Goal: Obtain resource: Download file/media

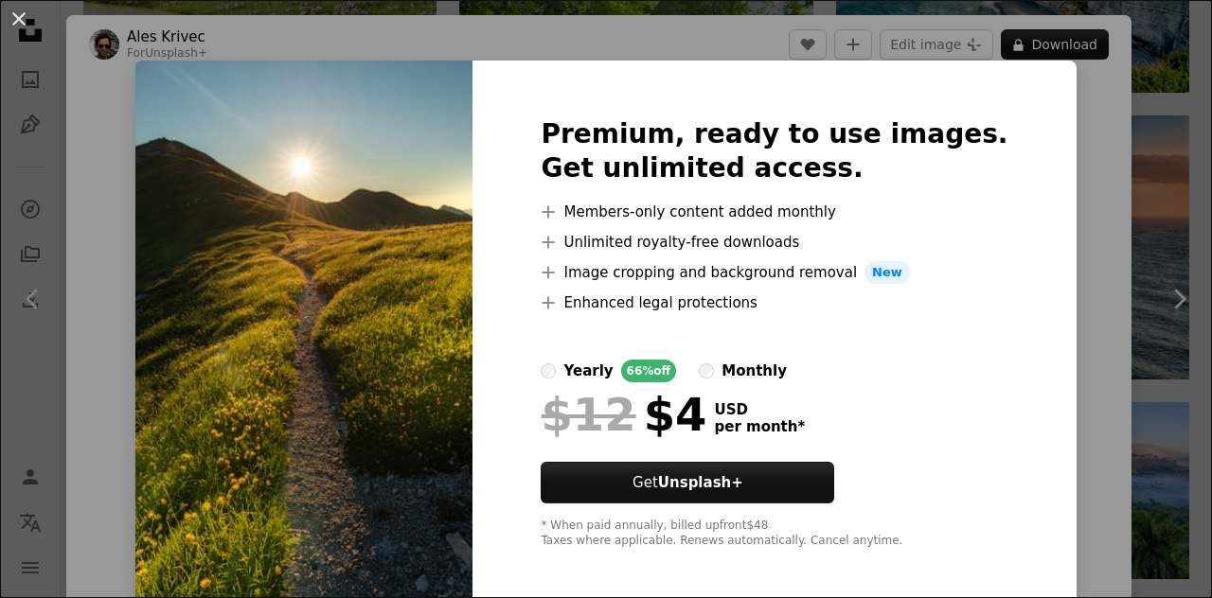
scroll to position [106, 0]
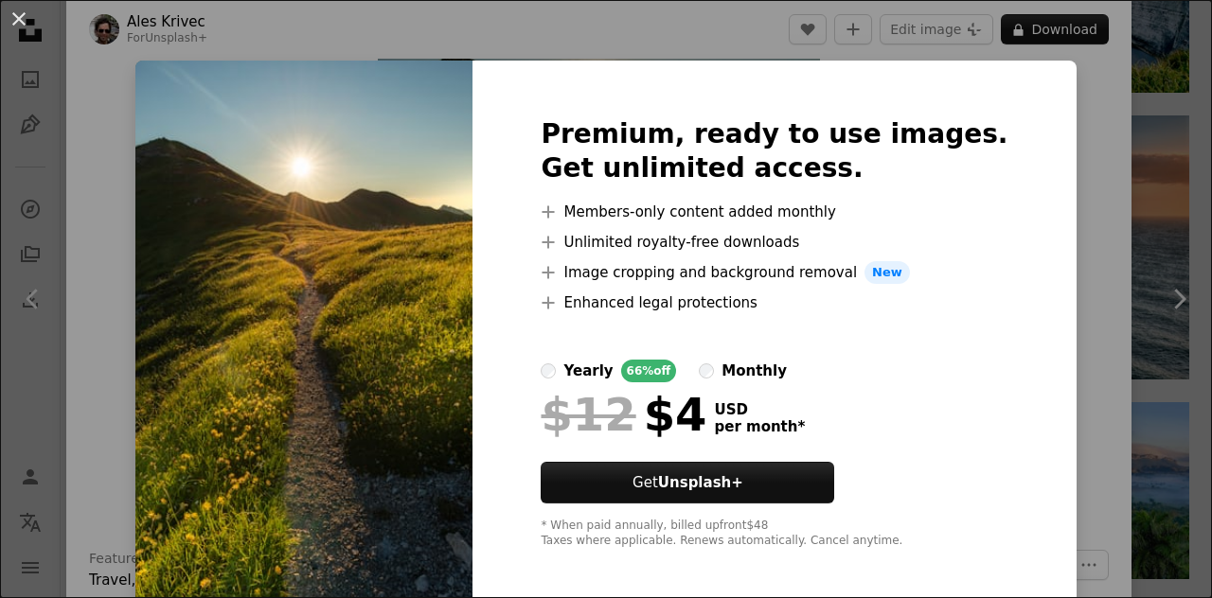
click at [1052, 272] on div "An X shape Premium, ready to use images. Get unlimited access. A plus sign Memb…" at bounding box center [606, 299] width 1212 height 598
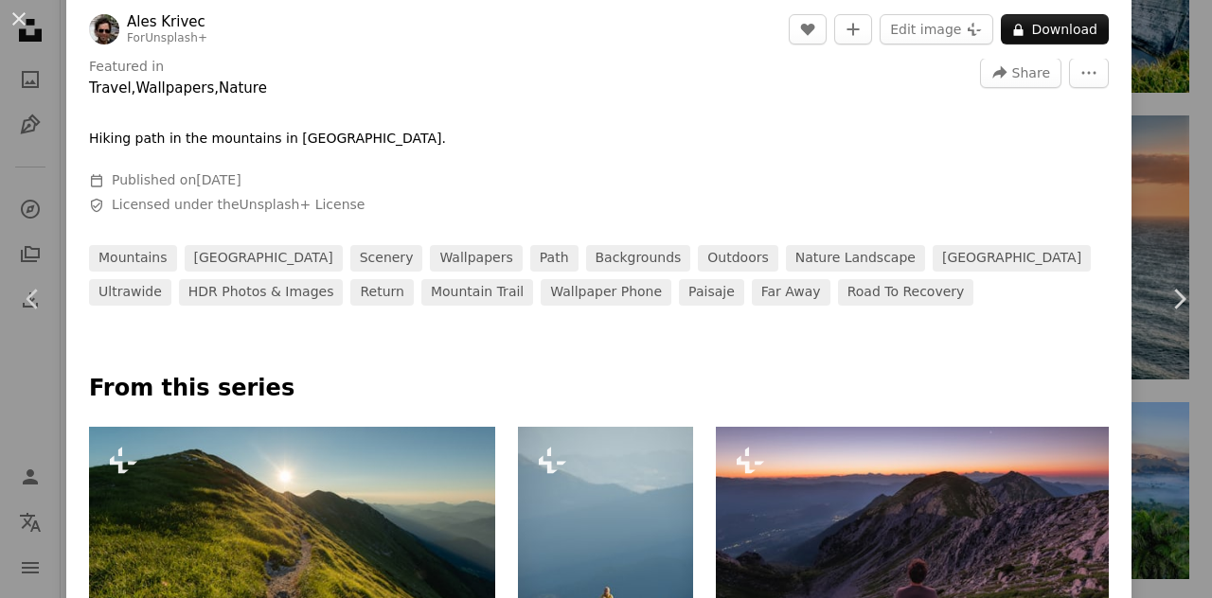
scroll to position [547, 0]
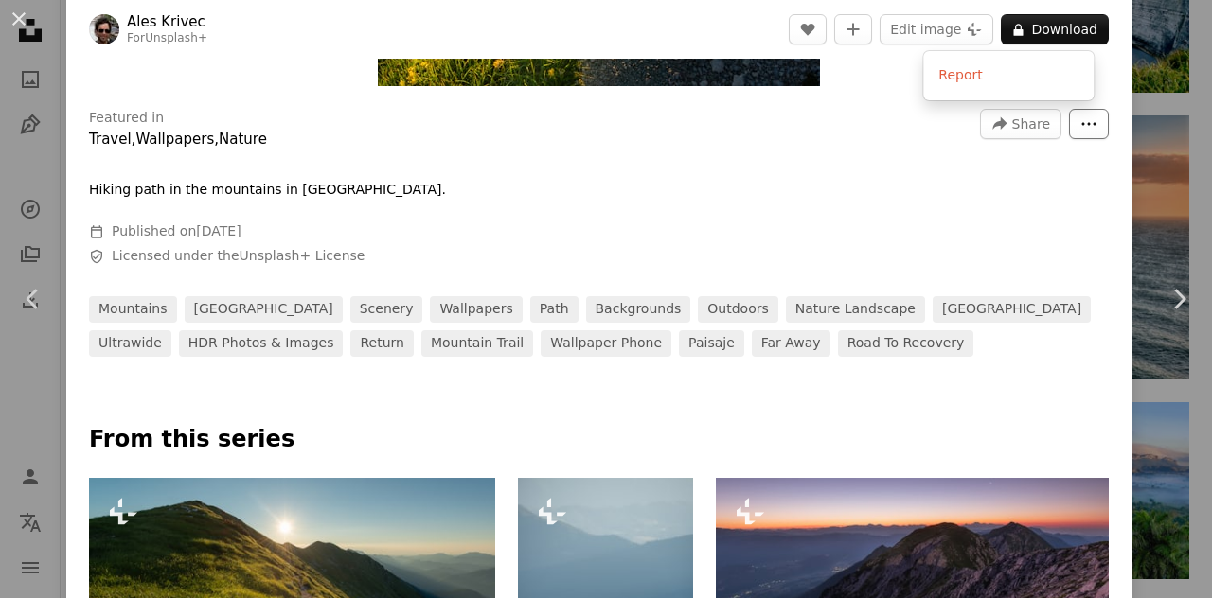
click at [1084, 121] on button "More Actions" at bounding box center [1089, 124] width 40 height 30
click at [850, 135] on dialog "An X shape Chevron left Chevron right Ales Krivec For Unsplash+ A heart A plus …" at bounding box center [606, 299] width 1212 height 598
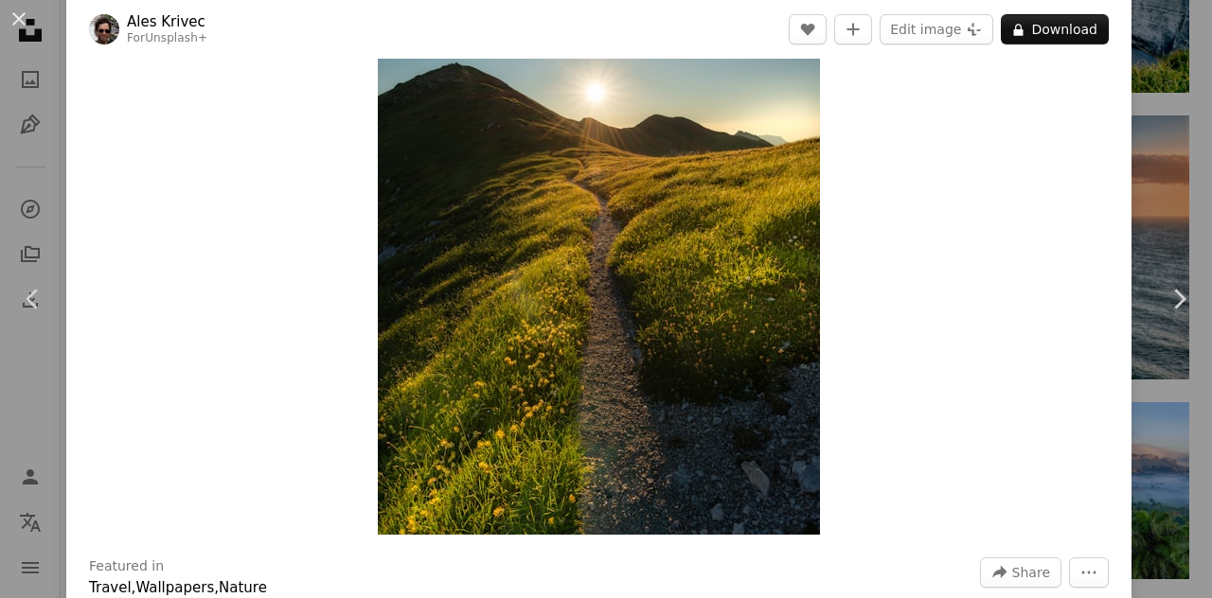
scroll to position [0, 0]
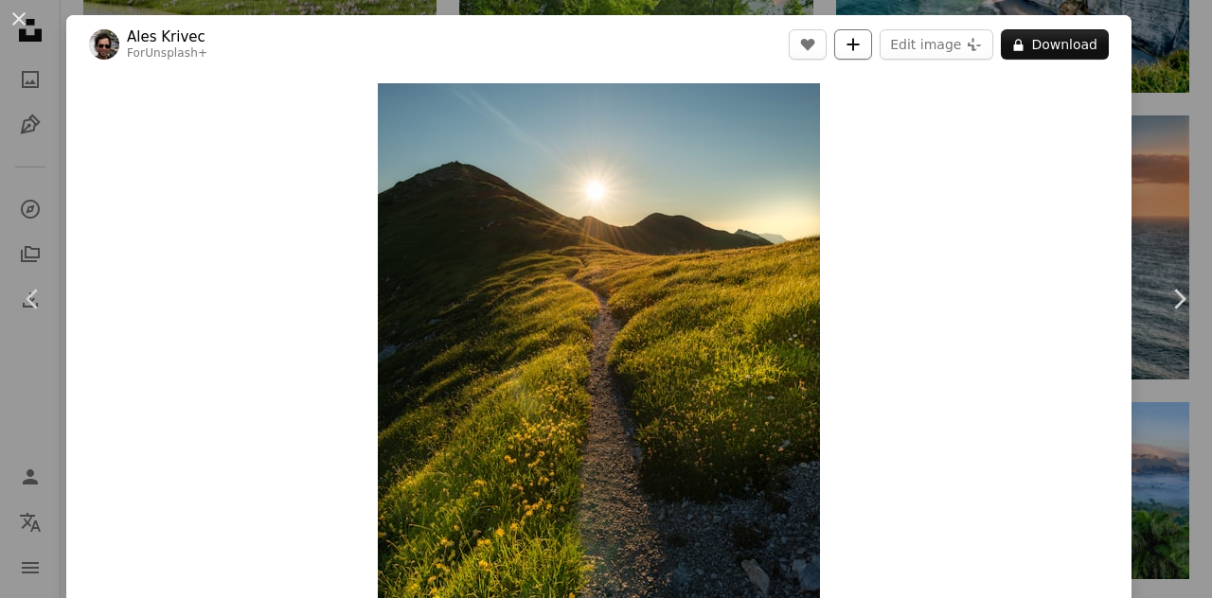
click at [847, 54] on button "A plus sign" at bounding box center [853, 44] width 38 height 30
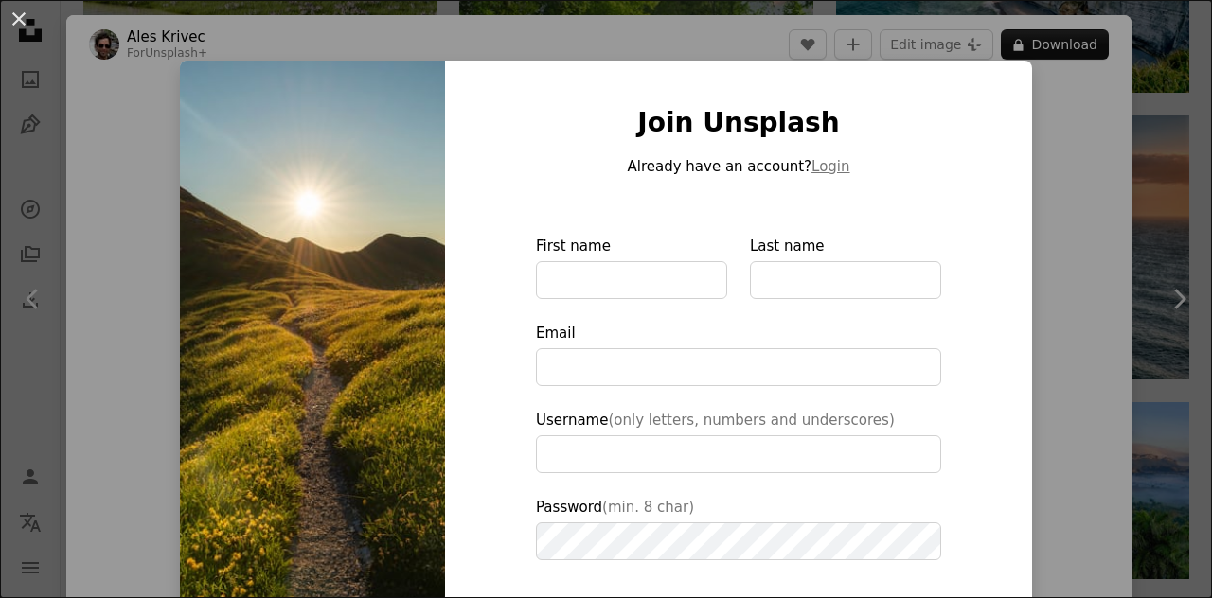
click at [290, 245] on img at bounding box center [312, 429] width 265 height 736
click at [227, 132] on img at bounding box center [312, 429] width 265 height 736
click at [22, 19] on button "An X shape" at bounding box center [19, 19] width 23 height 23
